Goal: Information Seeking & Learning: Learn about a topic

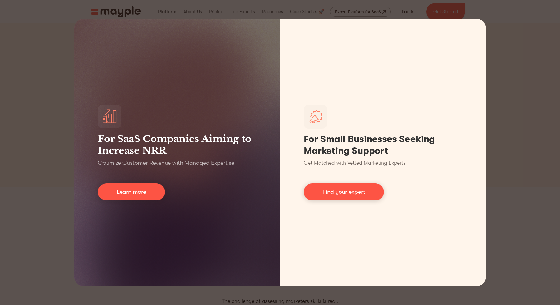
click at [533, 135] on div "For SaaS Companies Aiming to Increase NRR Optimize Customer Revenue with Manage…" at bounding box center [280, 152] width 560 height 305
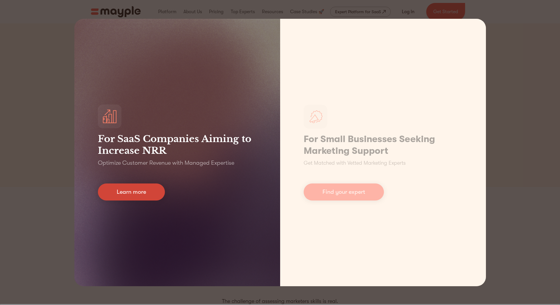
click at [126, 196] on link "Learn more" at bounding box center [131, 192] width 67 height 17
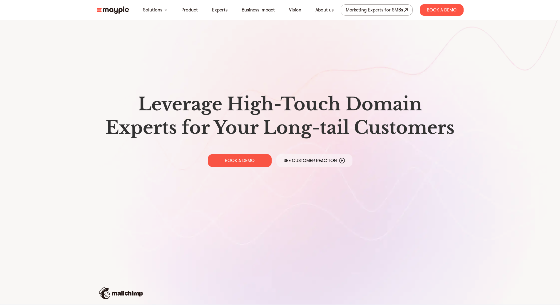
click at [109, 10] on img at bounding box center [113, 9] width 32 height 7
click at [115, 10] on img at bounding box center [113, 9] width 32 height 7
click at [194, 4] on nav "Solutions Product Experts Business Impact Vision About us Marketing Experts for…" at bounding box center [280, 10] width 376 height 20
click at [192, 11] on link "Product" at bounding box center [189, 9] width 16 height 7
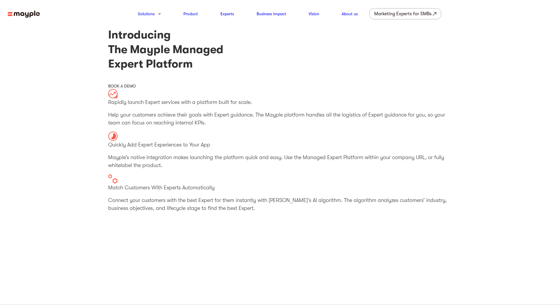
click at [17, 11] on img at bounding box center [24, 14] width 32 height 7
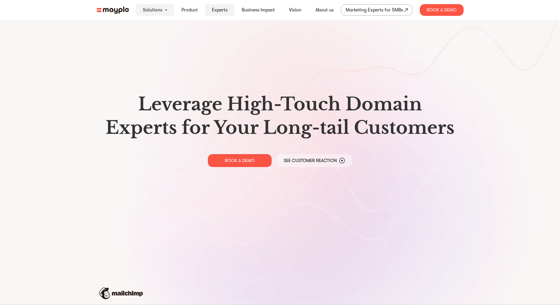
click at [217, 8] on link "Experts" at bounding box center [220, 9] width 16 height 7
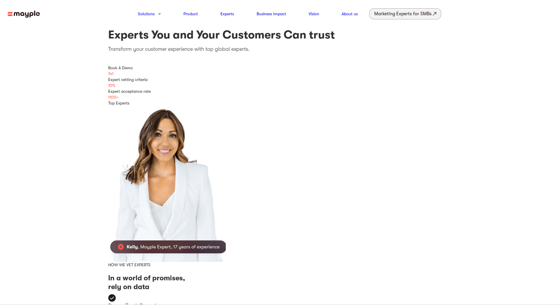
click at [412, 17] on div "Marketing Experts for SMBs" at bounding box center [402, 14] width 57 height 8
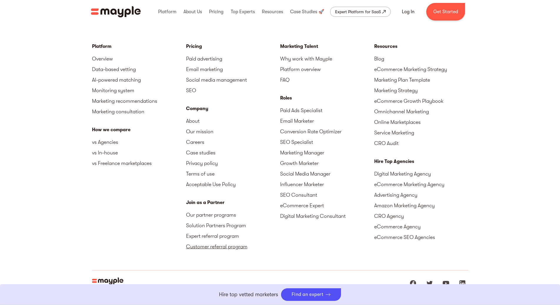
scroll to position [2598, 0]
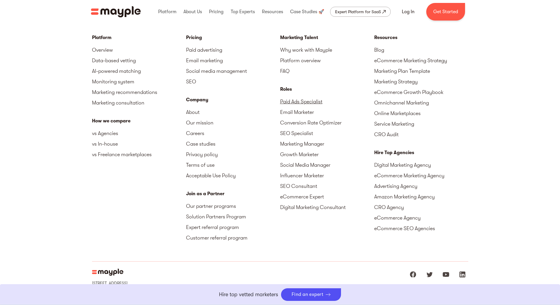
click at [310, 104] on link "Paid Ads Specialist" at bounding box center [327, 101] width 94 height 11
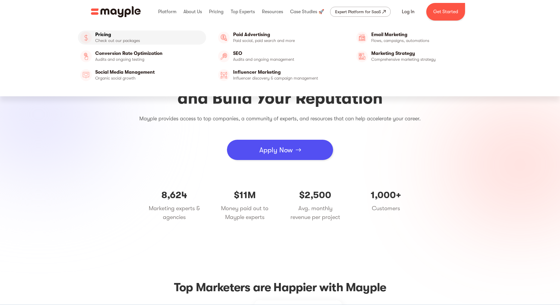
click at [121, 34] on link "Pricing" at bounding box center [142, 38] width 128 height 14
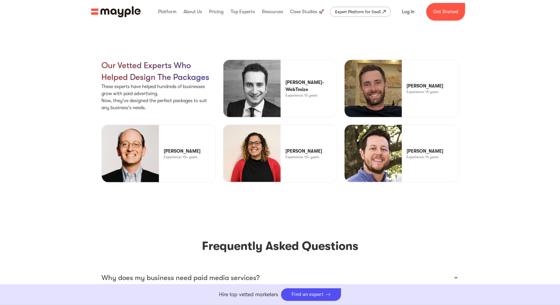
scroll to position [1292, 0]
